Goal: Task Accomplishment & Management: Manage account settings

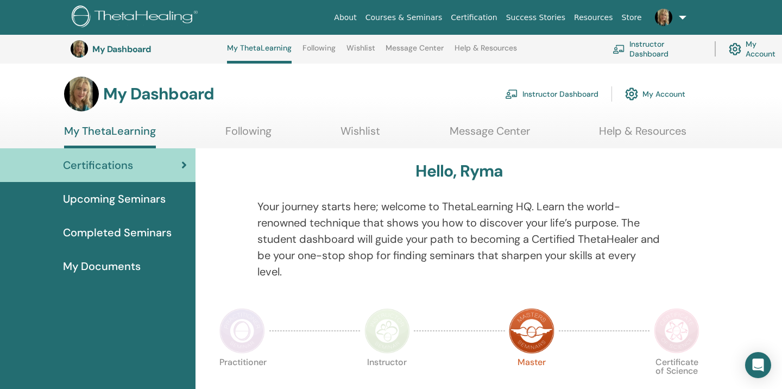
scroll to position [343, 0]
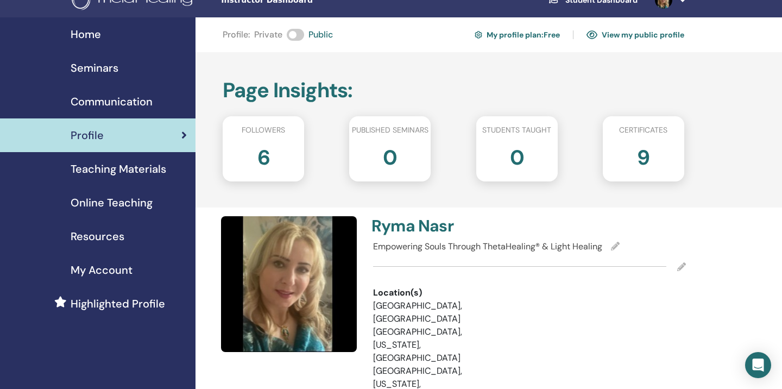
scroll to position [24, 0]
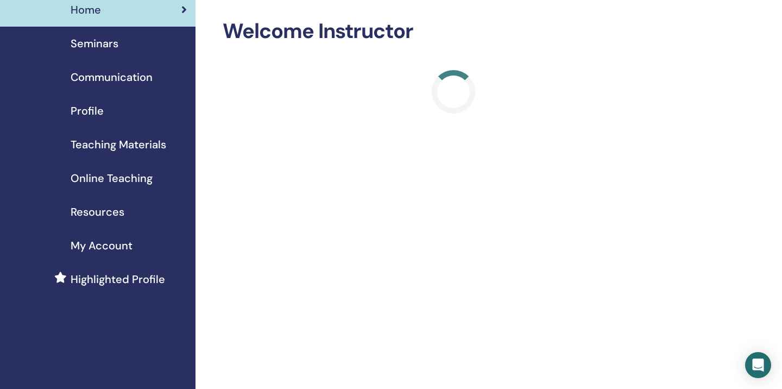
scroll to position [47, 0]
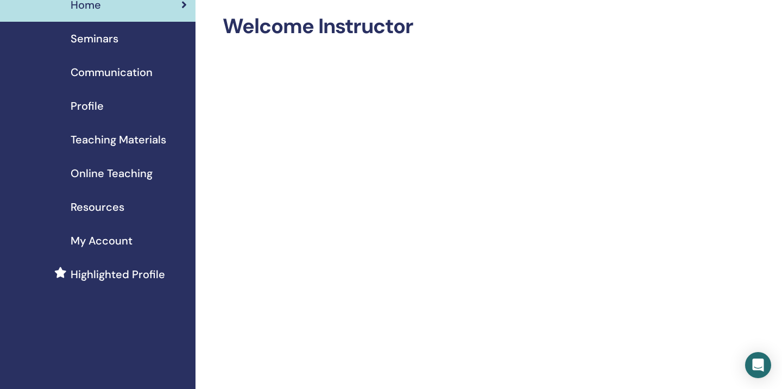
click at [93, 104] on span "Profile" at bounding box center [87, 106] width 33 height 16
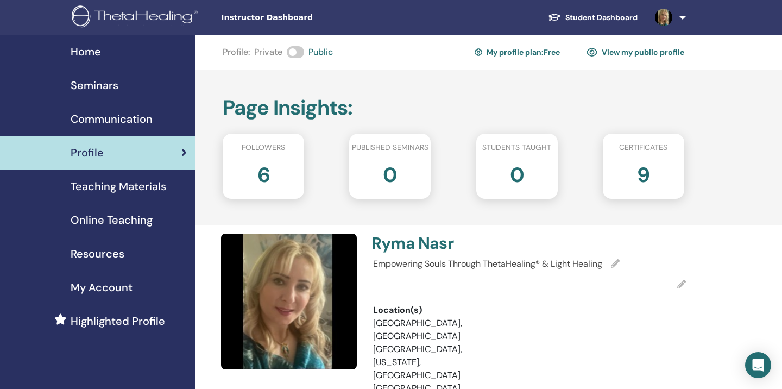
click at [159, 15] on img at bounding box center [137, 17] width 130 height 24
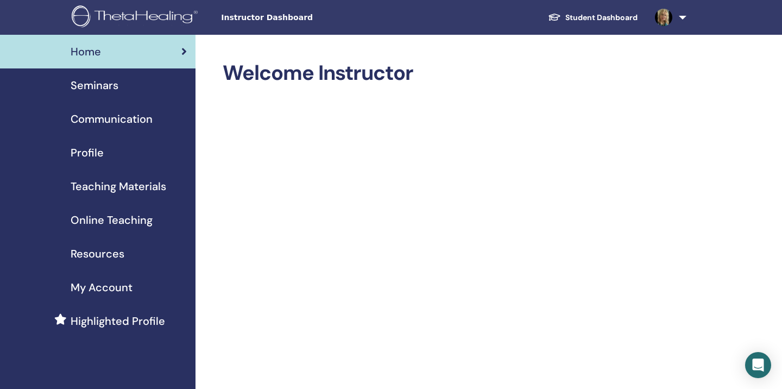
click at [87, 151] on span "Profile" at bounding box center [87, 152] width 33 height 16
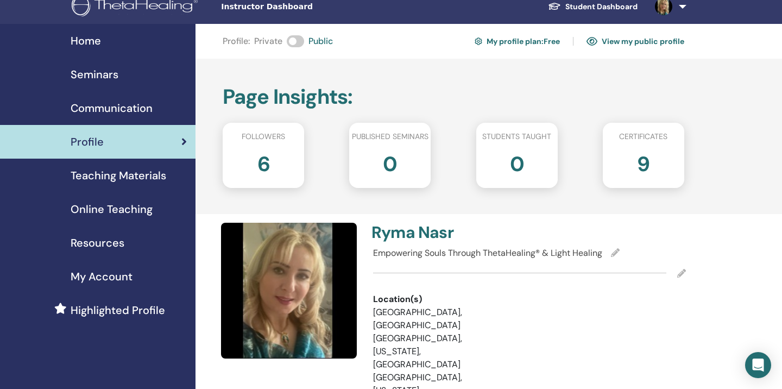
scroll to position [12, 0]
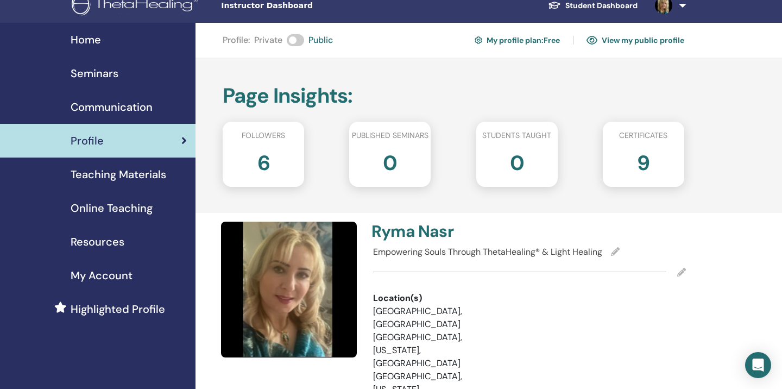
click at [498, 42] on link "My profile plan : Free" at bounding box center [516, 39] width 85 height 17
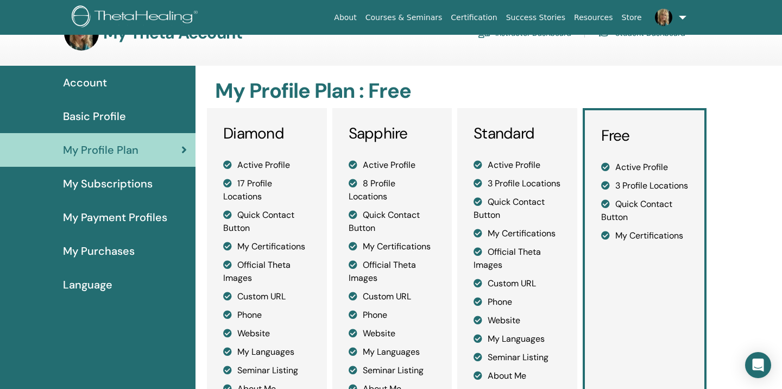
scroll to position [31, 0]
click at [130, 183] on span "My Subscriptions" at bounding box center [108, 184] width 90 height 16
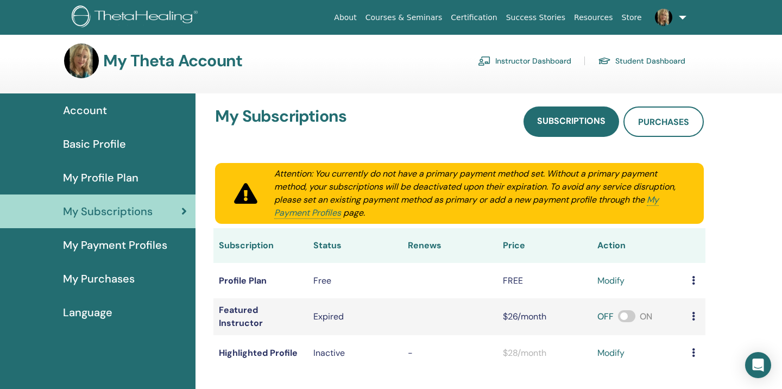
scroll to position [6, 0]
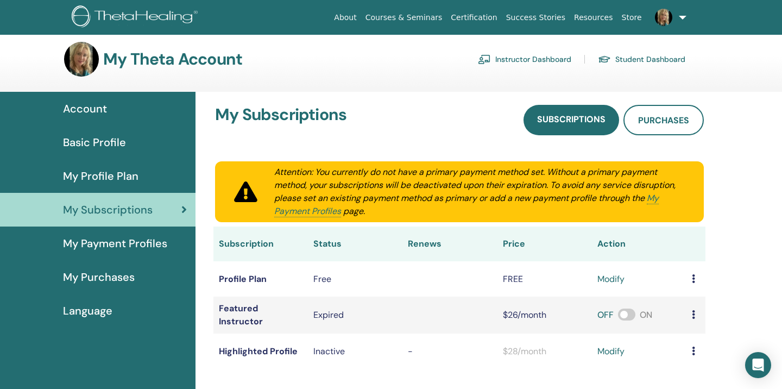
click at [126, 241] on span "My Payment Profiles" at bounding box center [115, 243] width 104 height 16
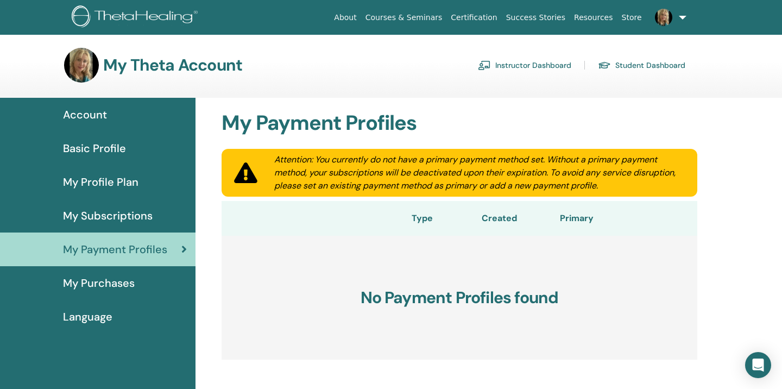
click at [114, 283] on span "My Purchases" at bounding box center [99, 283] width 72 height 16
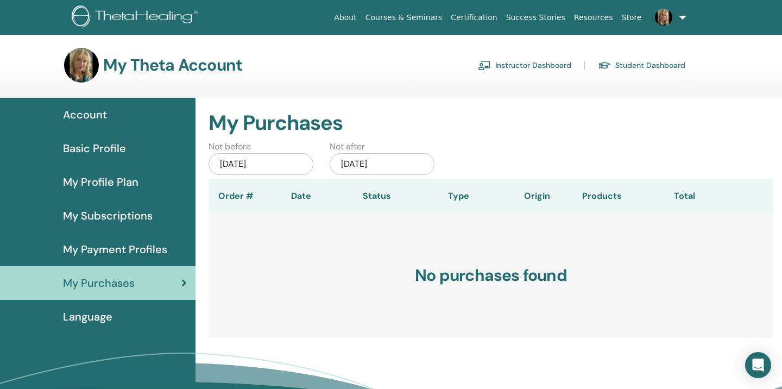
click at [98, 318] on span "Language" at bounding box center [87, 316] width 49 height 16
